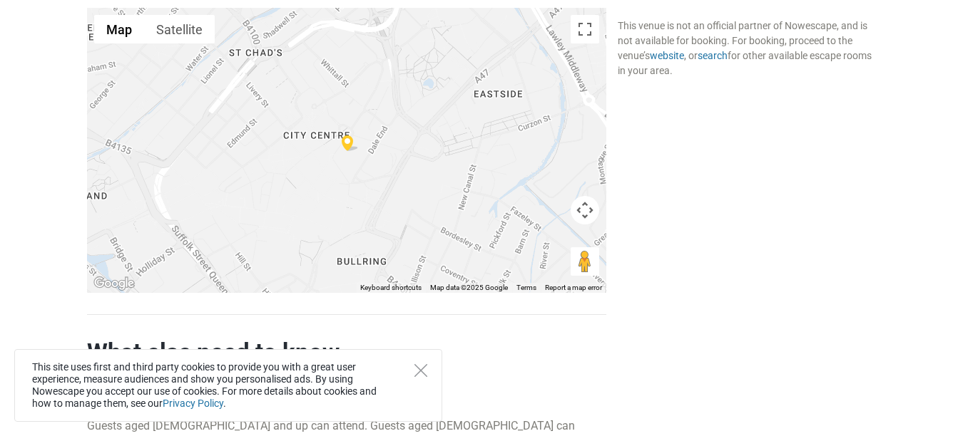
scroll to position [1228, 0]
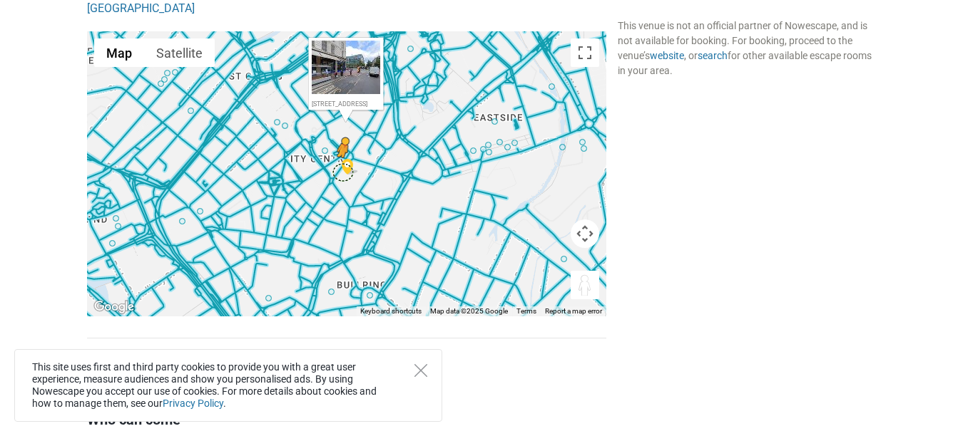
drag, startPoint x: 578, startPoint y: 266, endPoint x: 342, endPoint y: 154, distance: 261.9
click at [342, 154] on div "To activate drag with keyboard, press Alt + Enter. Once in keyboard drag state,…" at bounding box center [346, 173] width 519 height 285
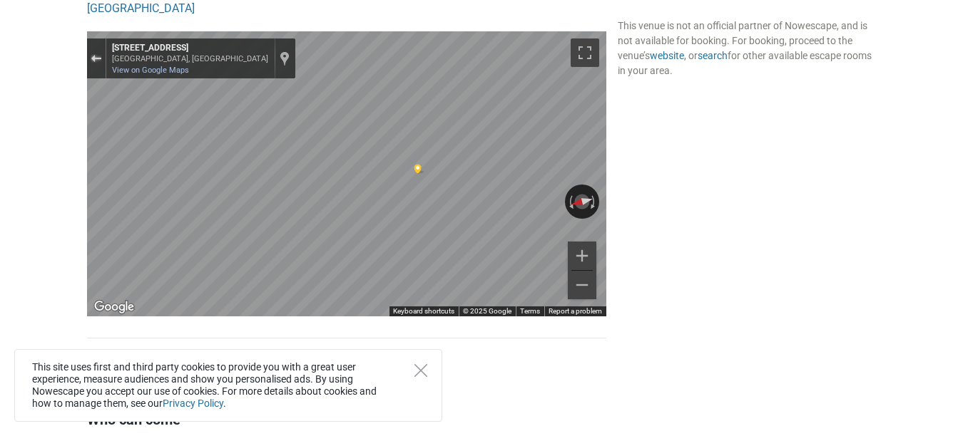
click at [87, 49] on button "Exit the Street View" at bounding box center [96, 58] width 19 height 19
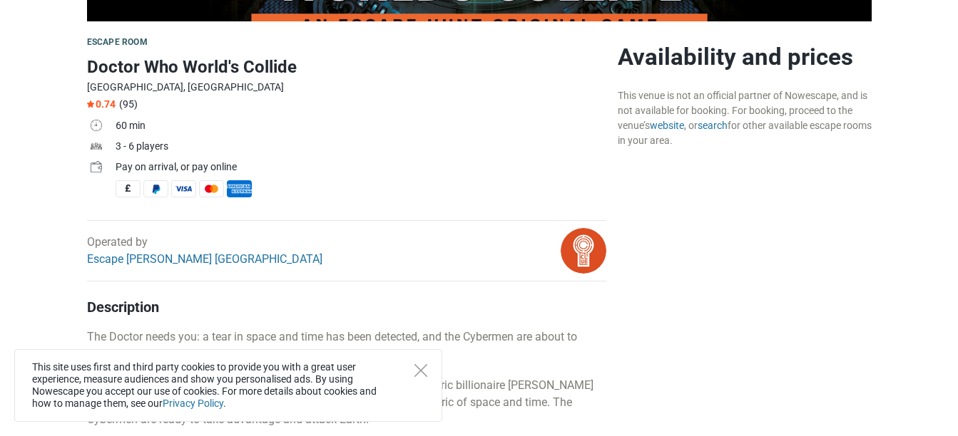
scroll to position [428, 0]
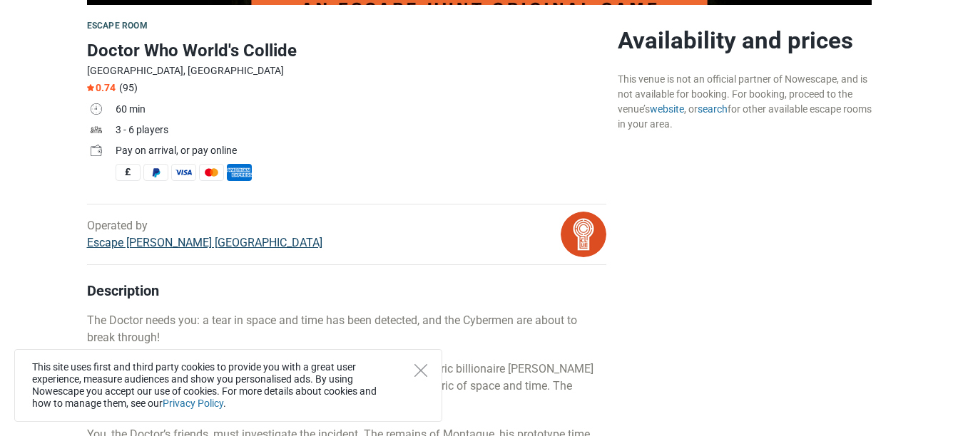
click at [150, 236] on link "Escape [PERSON_NAME] [GEOGRAPHIC_DATA]" at bounding box center [204, 243] width 235 height 14
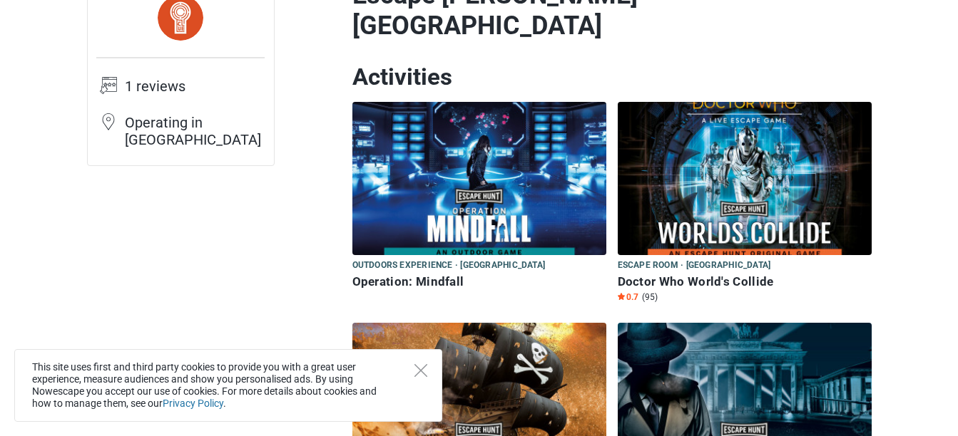
scroll to position [143, 0]
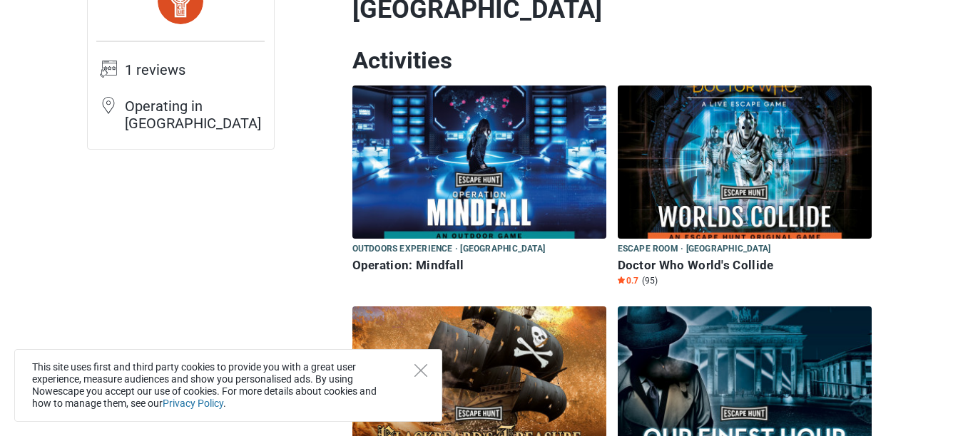
click at [660, 115] on img at bounding box center [745, 162] width 254 height 153
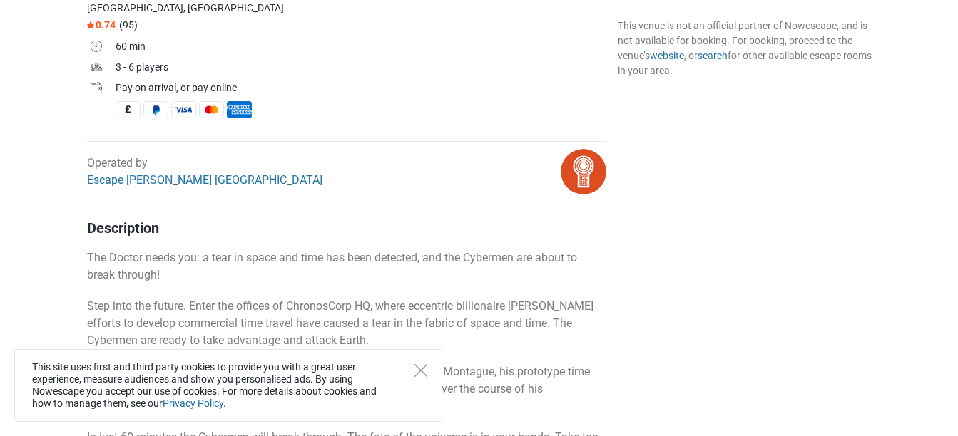
scroll to position [499, 0]
